Goal: Task Accomplishment & Management: Manage account settings

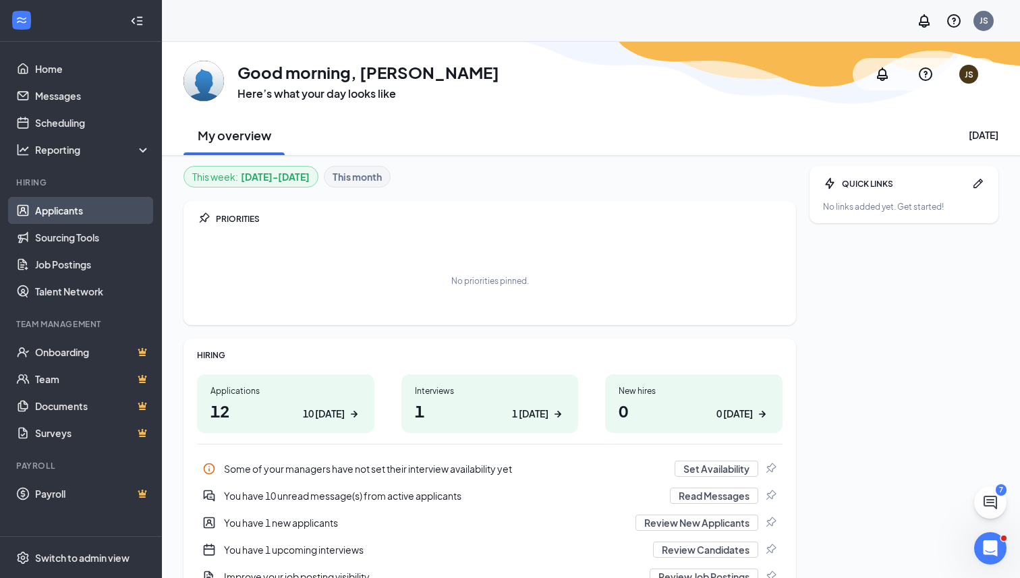
click at [80, 217] on link "Applicants" at bounding box center [92, 210] width 115 height 27
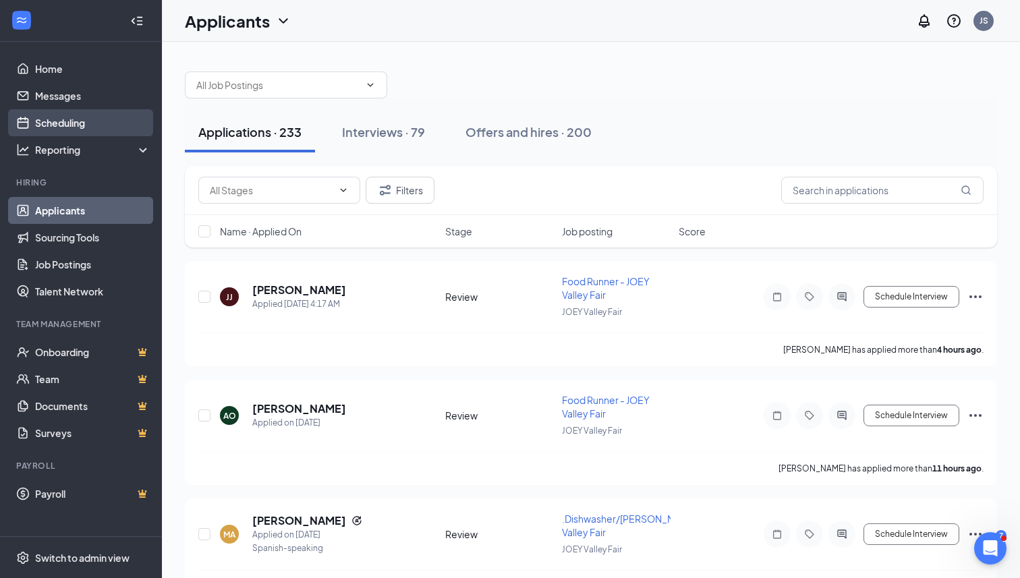
click at [78, 125] on link "Scheduling" at bounding box center [92, 122] width 115 height 27
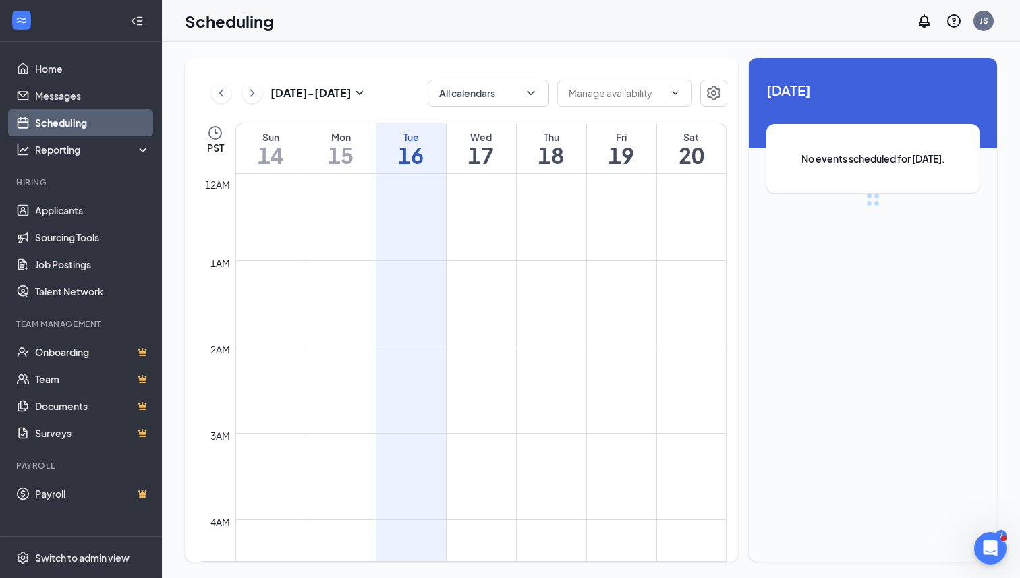
scroll to position [663, 0]
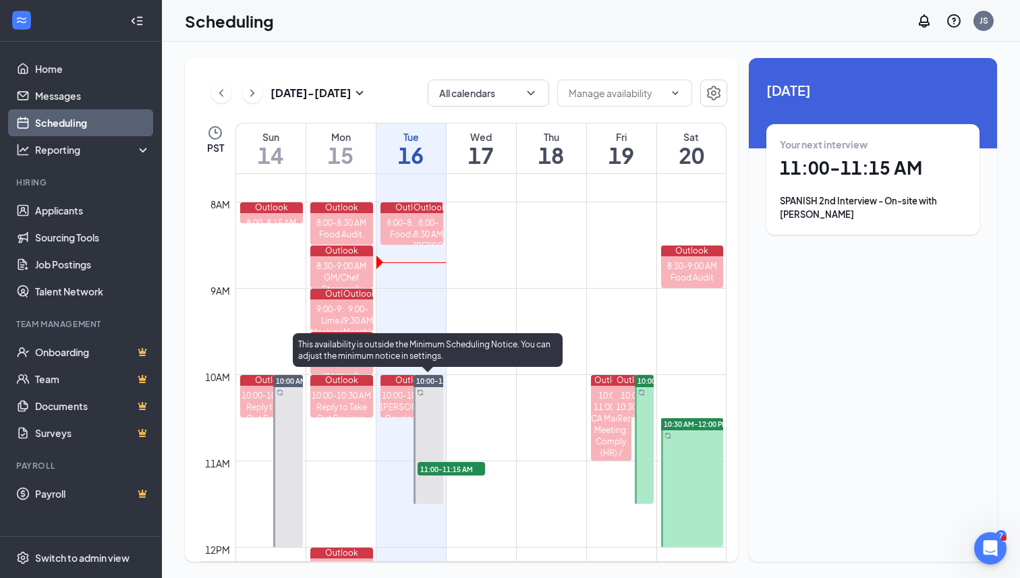
click at [425, 398] on div at bounding box center [429, 439] width 30 height 129
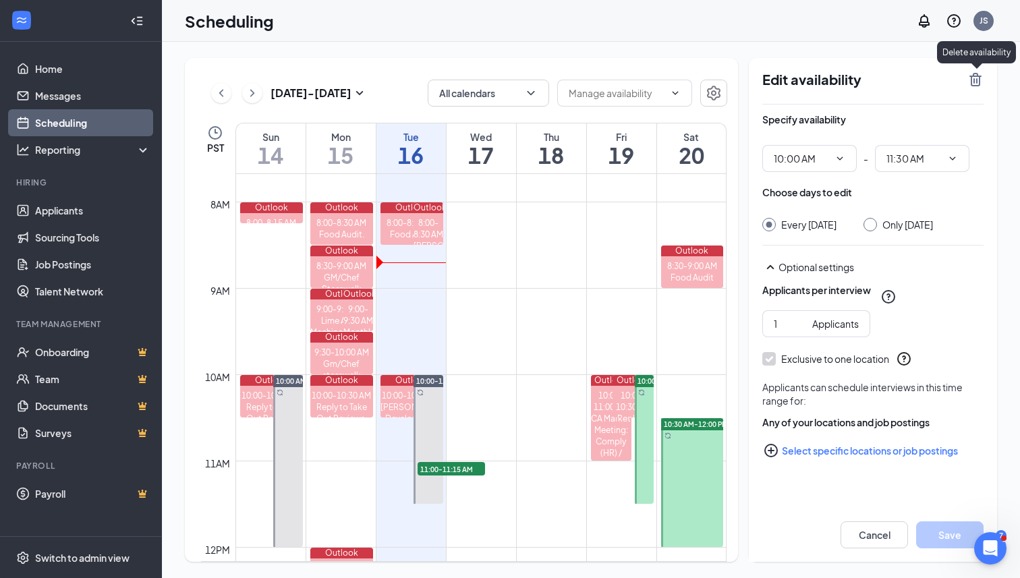
click at [972, 84] on icon "TrashOutline" at bounding box center [976, 79] width 12 height 13
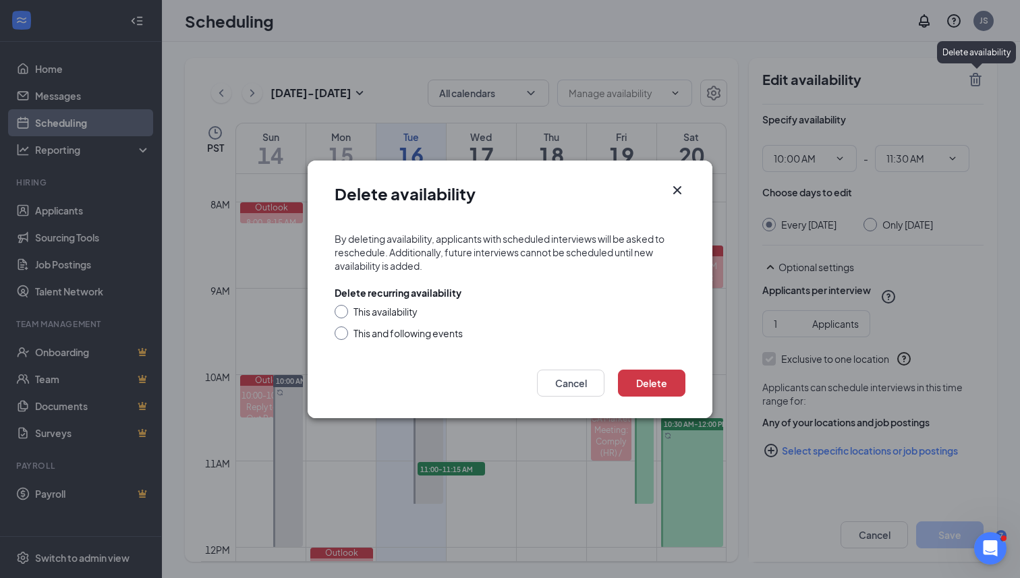
click at [382, 304] on div "Delete recurring availability This availability This and following events" at bounding box center [510, 313] width 351 height 54
click at [395, 313] on div "This availability" at bounding box center [386, 311] width 64 height 13
click at [344, 313] on input "This availability" at bounding box center [339, 309] width 9 height 9
radio input "true"
click at [634, 380] on button "Delete" at bounding box center [651, 383] width 67 height 27
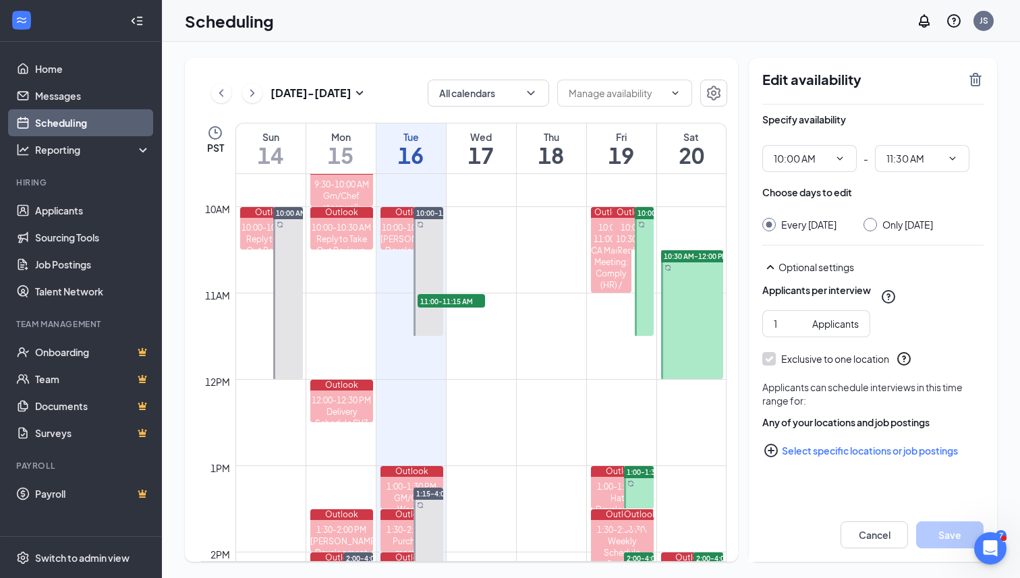
scroll to position [830, 0]
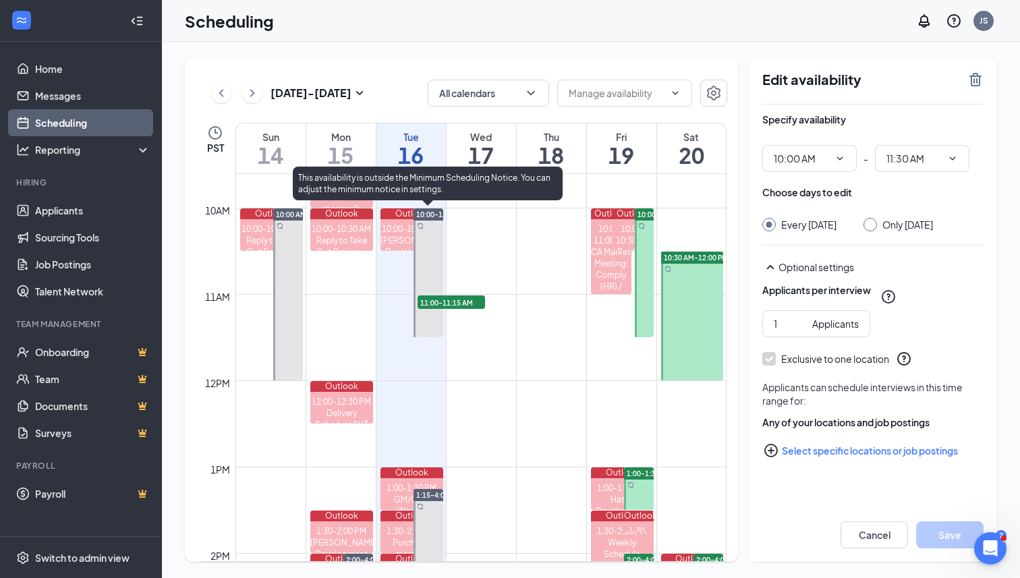
click at [435, 269] on div at bounding box center [429, 273] width 30 height 129
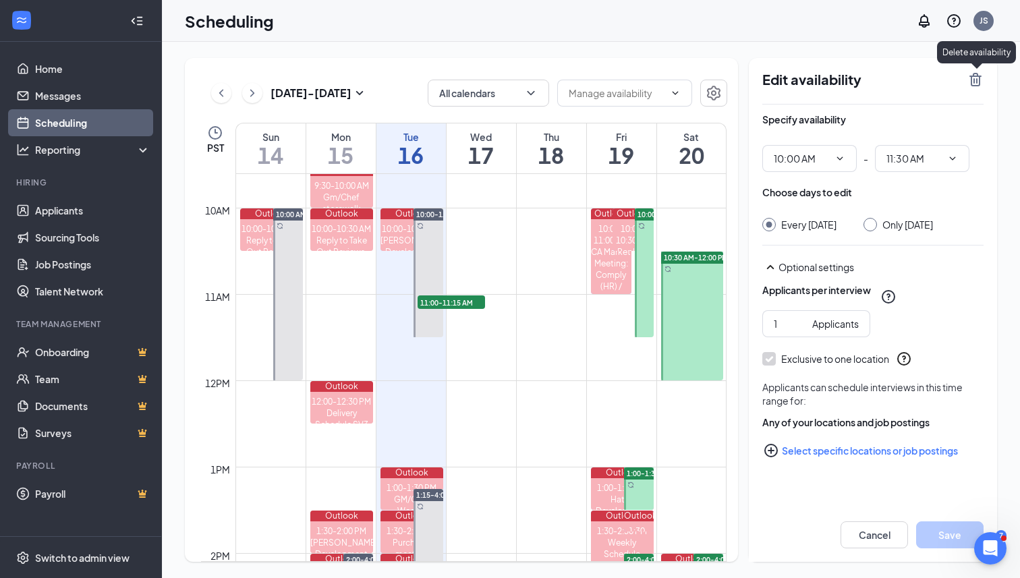
click at [979, 76] on icon "TrashOutline" at bounding box center [976, 79] width 12 height 13
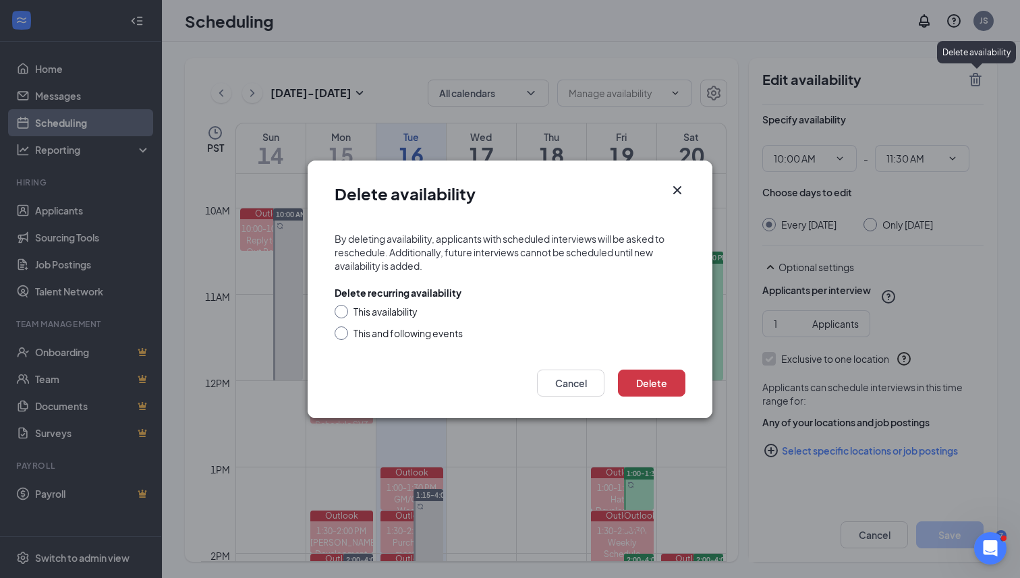
click at [382, 311] on div "This availability" at bounding box center [386, 311] width 64 height 13
click at [344, 311] on input "This availability" at bounding box center [339, 309] width 9 height 9
radio input "true"
click at [662, 377] on button "Delete" at bounding box center [651, 383] width 67 height 27
